Goal: Find specific page/section: Find specific page/section

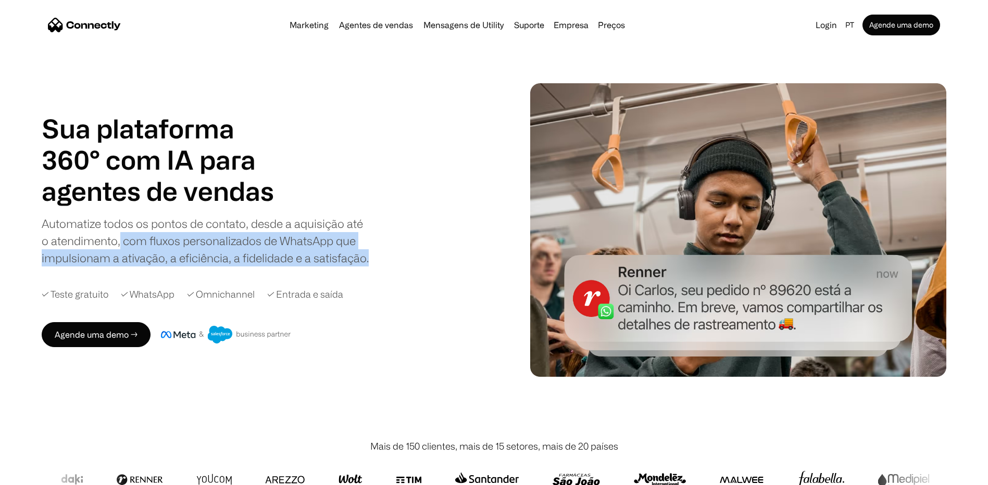
drag, startPoint x: 120, startPoint y: 234, endPoint x: 372, endPoint y: 249, distance: 251.9
click at [372, 249] on div "Sua plataforma 360° com IA para agentes de vendas suporte utility agentes de ve…" at bounding box center [265, 190] width 447 height 154
drag, startPoint x: 372, startPoint y: 249, endPoint x: 276, endPoint y: 246, distance: 95.8
click at [276, 246] on div "Automatize todos os pontos de contato, desde a aquisição até o atendimento, com…" at bounding box center [206, 241] width 328 height 52
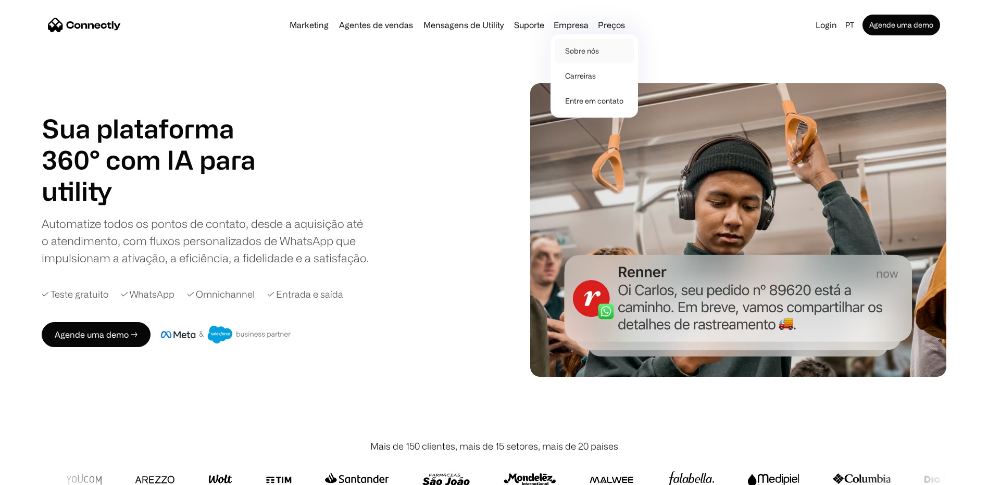
click at [594, 49] on link "Sobre nós" at bounding box center [593, 51] width 79 height 25
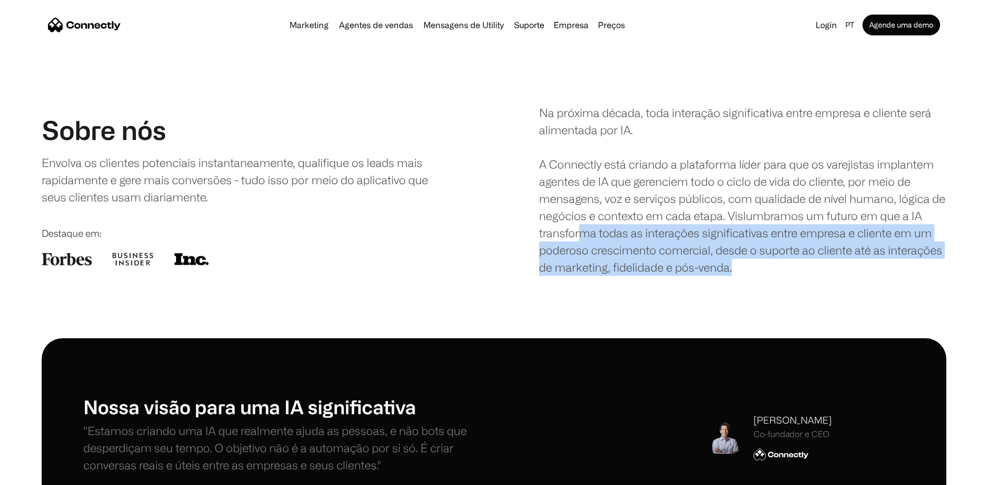
drag, startPoint x: 578, startPoint y: 234, endPoint x: 837, endPoint y: 271, distance: 261.4
click at [837, 271] on div "Na próxima década, toda interação significativa entre empresa e cliente será al…" at bounding box center [742, 190] width 407 height 172
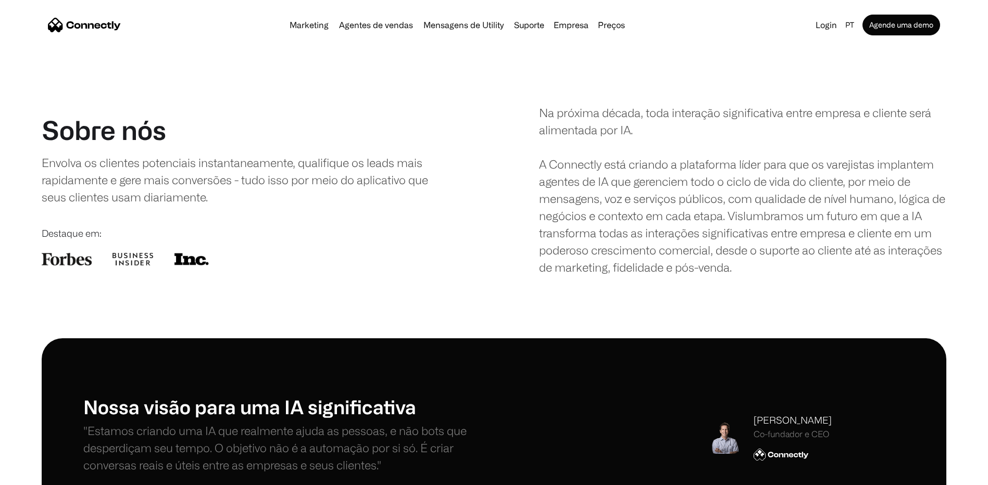
drag, startPoint x: 837, startPoint y: 271, endPoint x: 740, endPoint y: 279, distance: 97.1
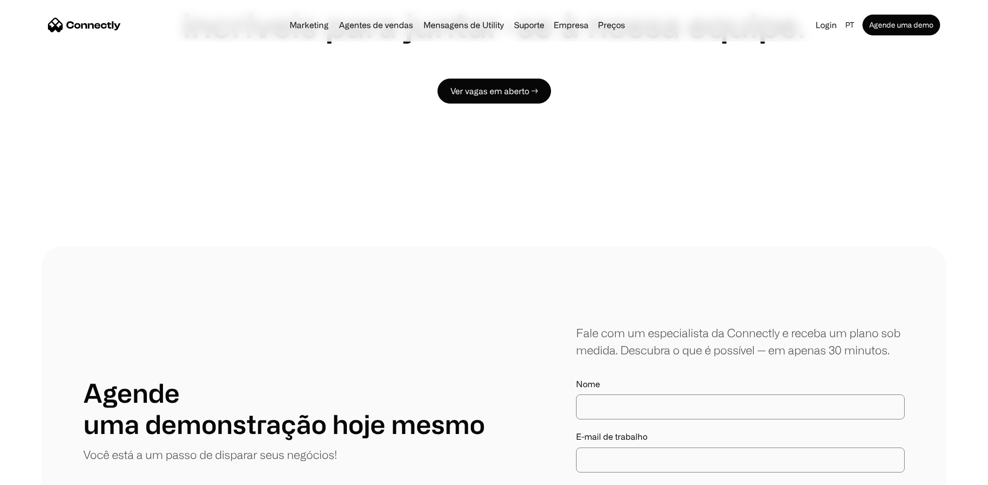
scroll to position [902, 0]
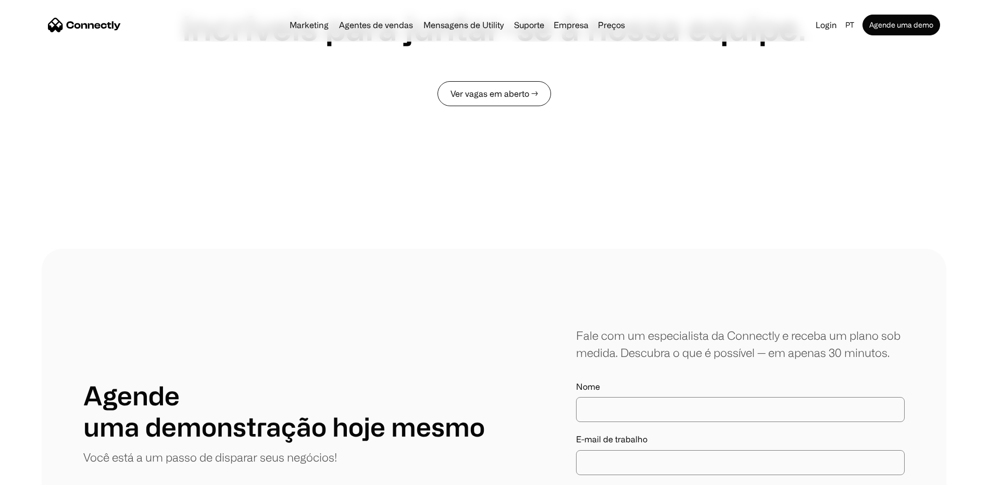
click at [500, 85] on link "Ver vagas em aberto →" at bounding box center [493, 93] width 113 height 25
